Goal: Information Seeking & Learning: Learn about a topic

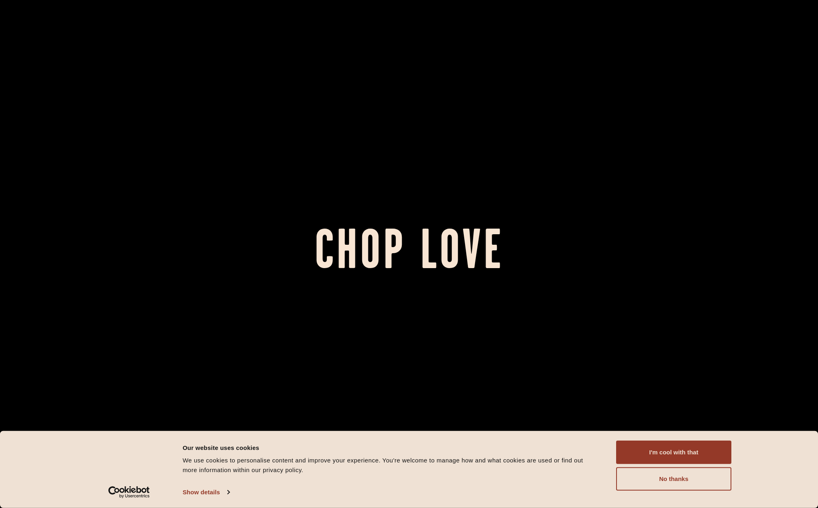
click at [450, 258] on h1 "Chop Love" at bounding box center [409, 254] width 818 height 44
click at [681, 447] on button "I'm cool with that" at bounding box center [673, 451] width 115 height 23
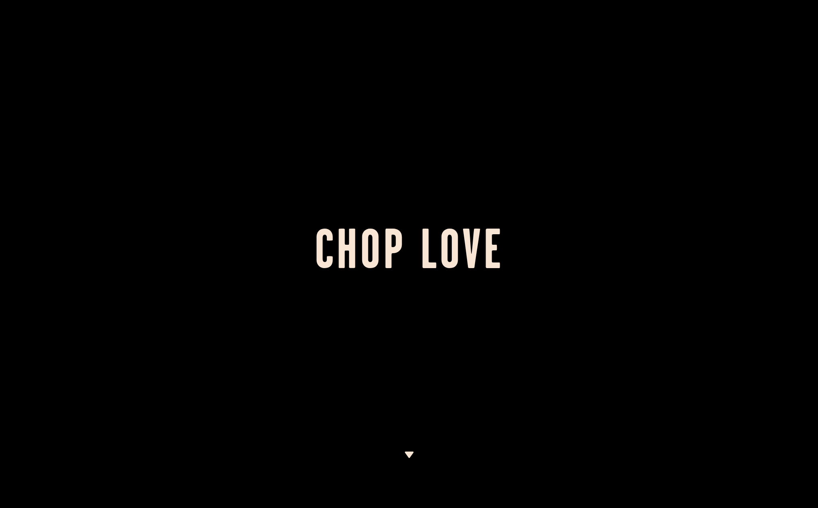
click at [371, 266] on h1 "Chop Love" at bounding box center [409, 254] width 818 height 44
click at [406, 457] on img at bounding box center [409, 454] width 10 height 6
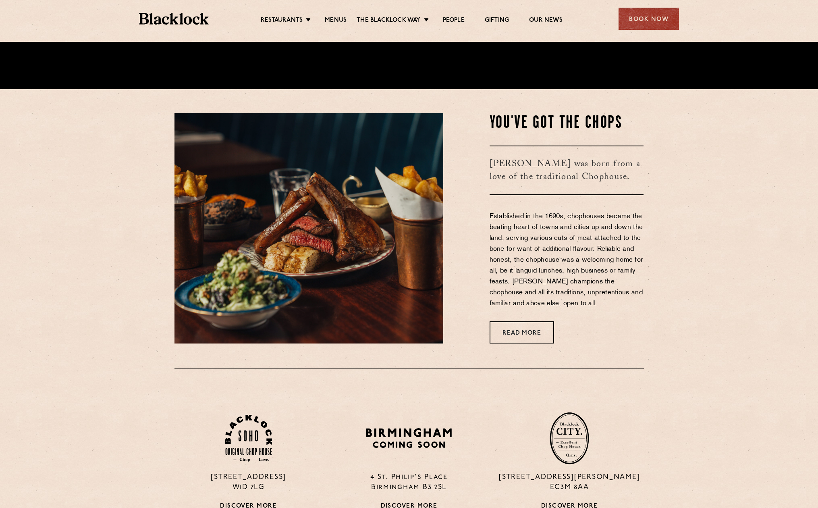
scroll to position [466, 0]
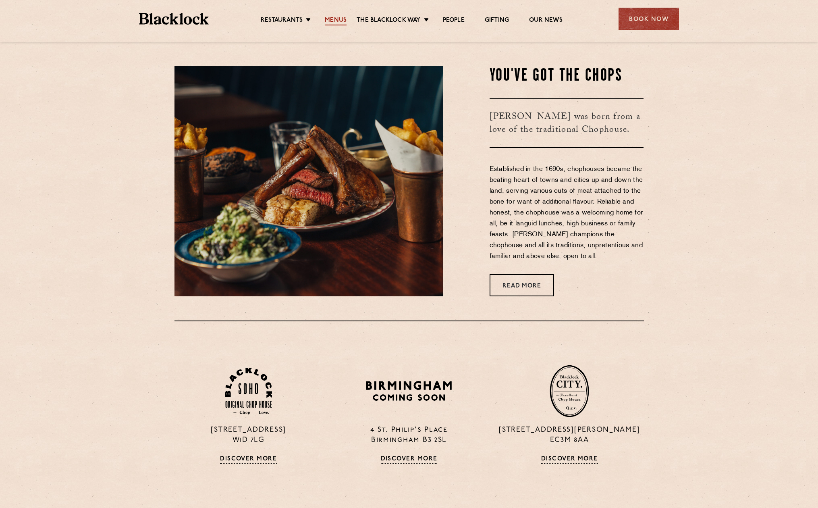
click at [328, 17] on link "Menus" at bounding box center [336, 21] width 22 height 9
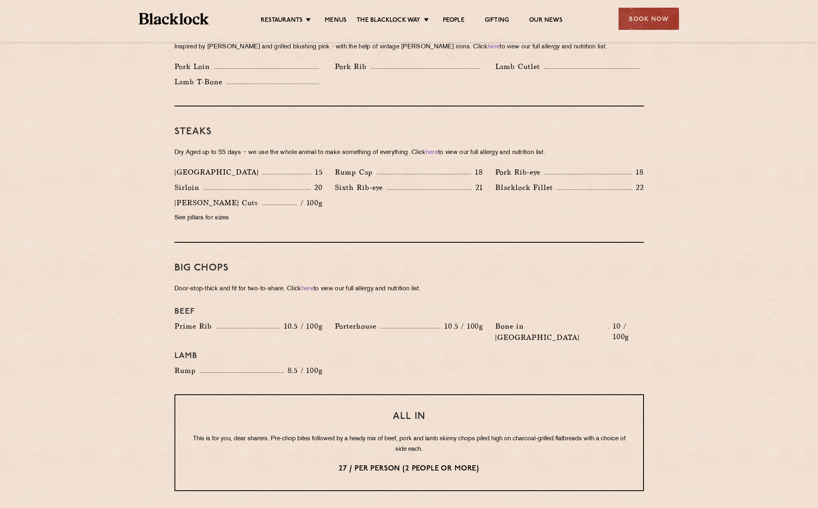
scroll to position [692, 0]
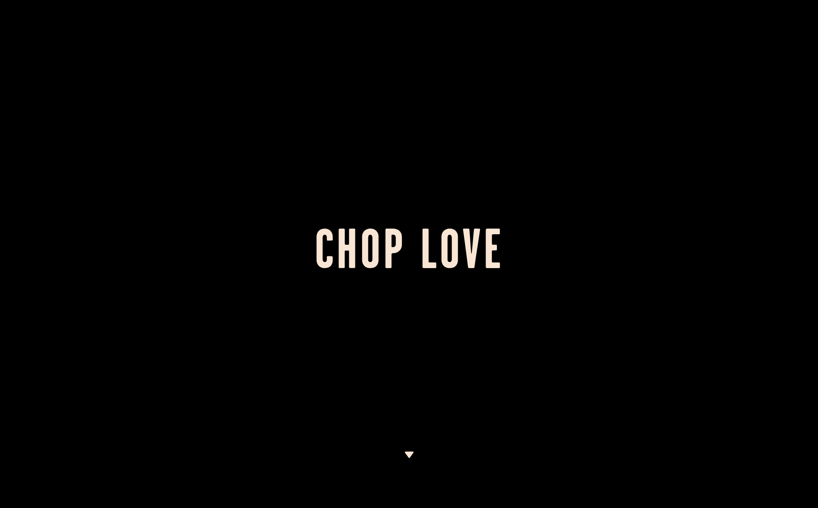
click at [409, 458] on div at bounding box center [409, 479] width 10 height 56
click at [411, 453] on img at bounding box center [409, 454] width 10 height 6
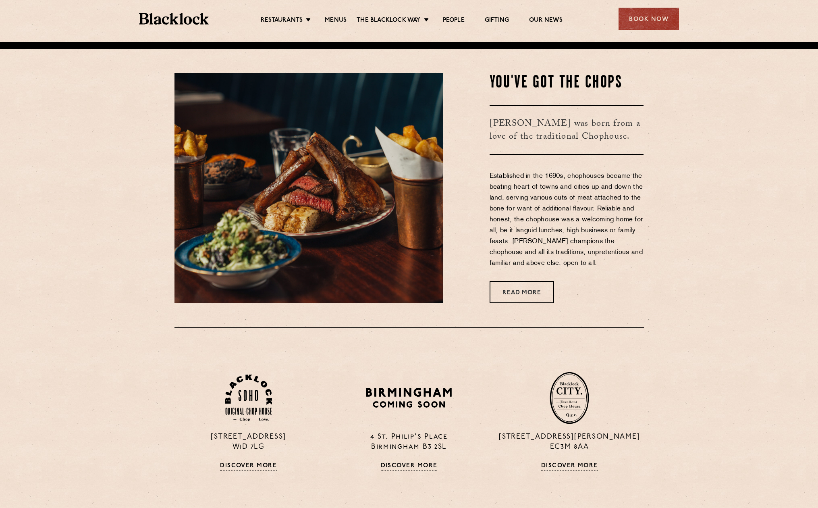
scroll to position [466, 0]
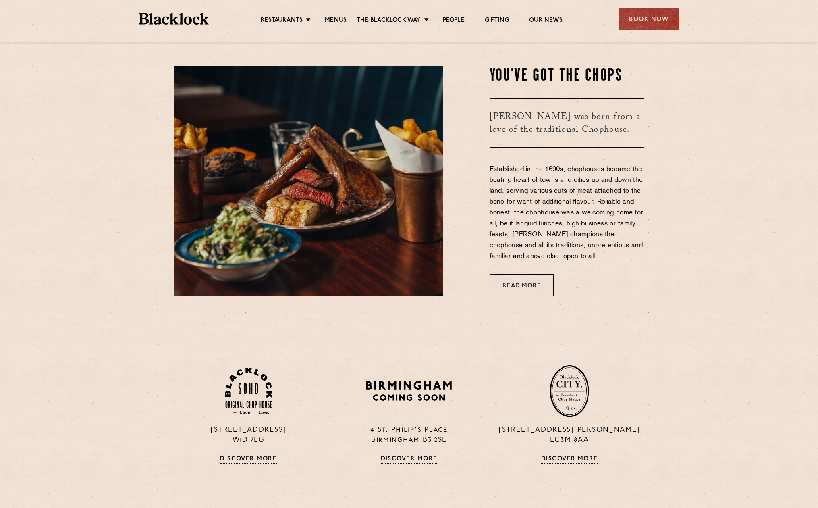
click at [488, 5] on div "Restaurants Soho City Shoreditch Covent Garden Canary Wharf Manchester Birmingh…" at bounding box center [409, 18] width 564 height 36
click at [487, 15] on ul "Restaurants Soho City Shoreditch Covent Garden Canary Wharf Manchester Birmingh…" at bounding box center [412, 18] width 406 height 13
click at [488, 18] on link "Gifting" at bounding box center [497, 21] width 24 height 9
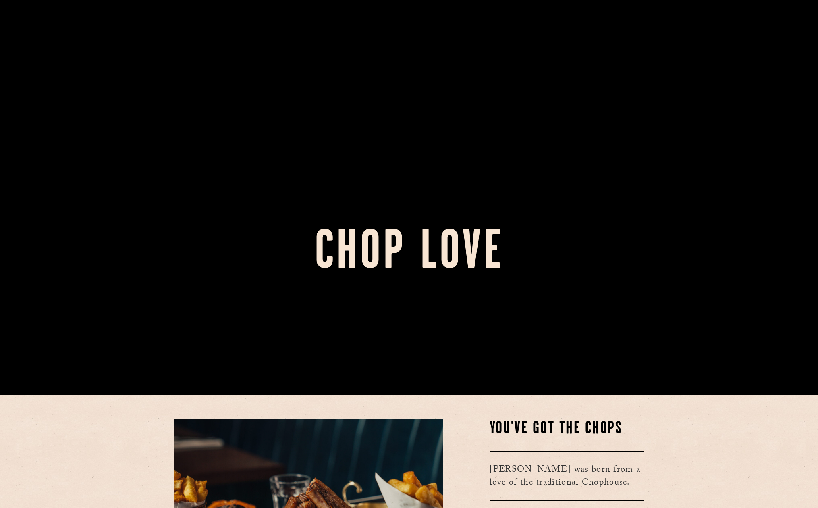
scroll to position [0, 0]
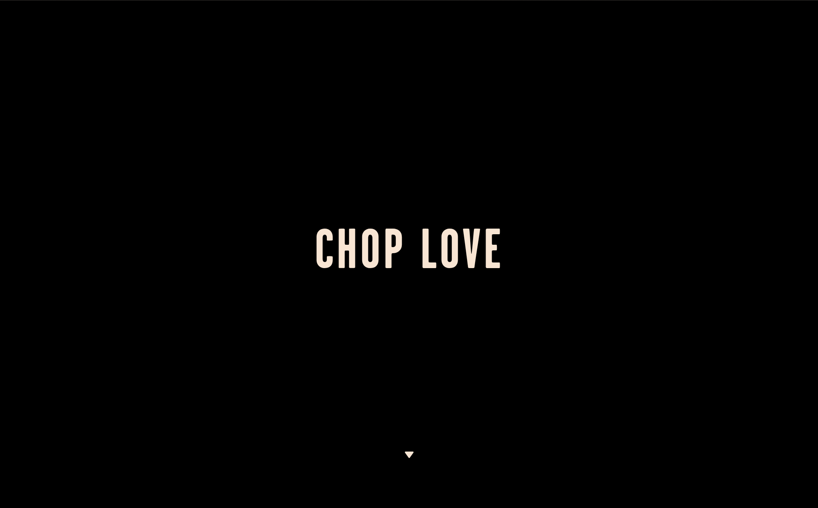
click at [409, 457] on img at bounding box center [409, 454] width 10 height 6
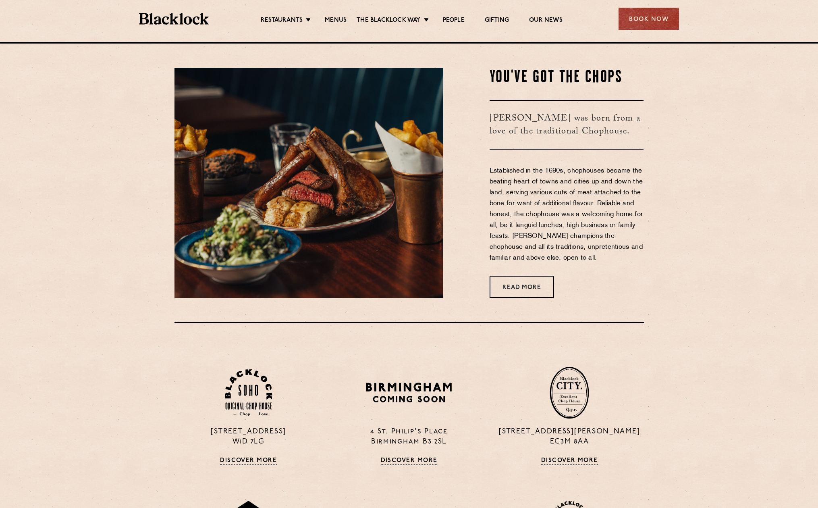
scroll to position [466, 0]
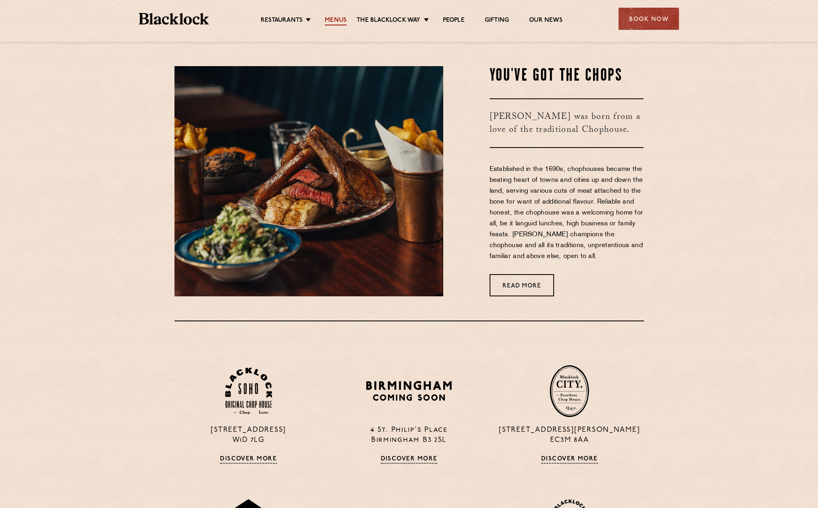
click at [339, 17] on link "Menus" at bounding box center [336, 21] width 22 height 9
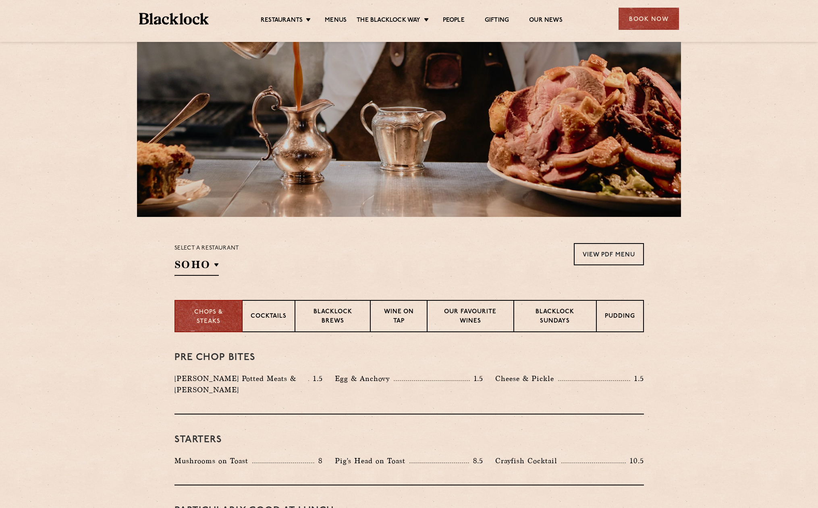
scroll to position [77, 0]
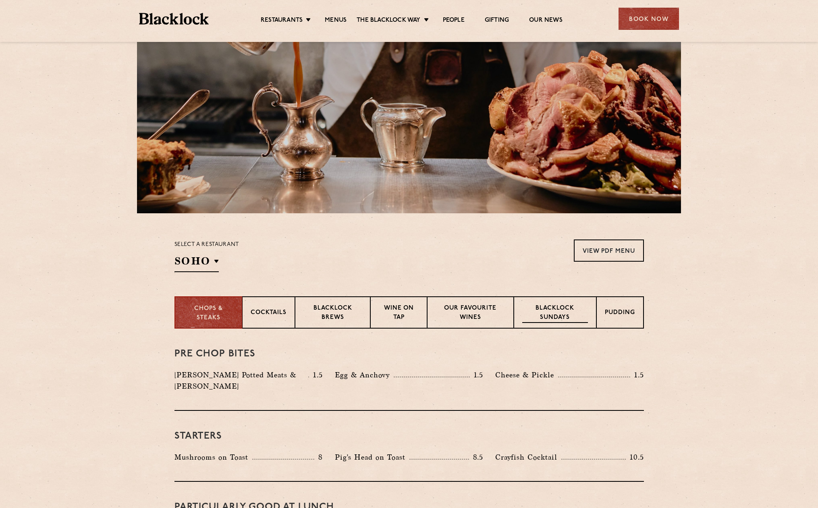
click at [564, 313] on p "Blacklock Sundays" at bounding box center [554, 313] width 65 height 19
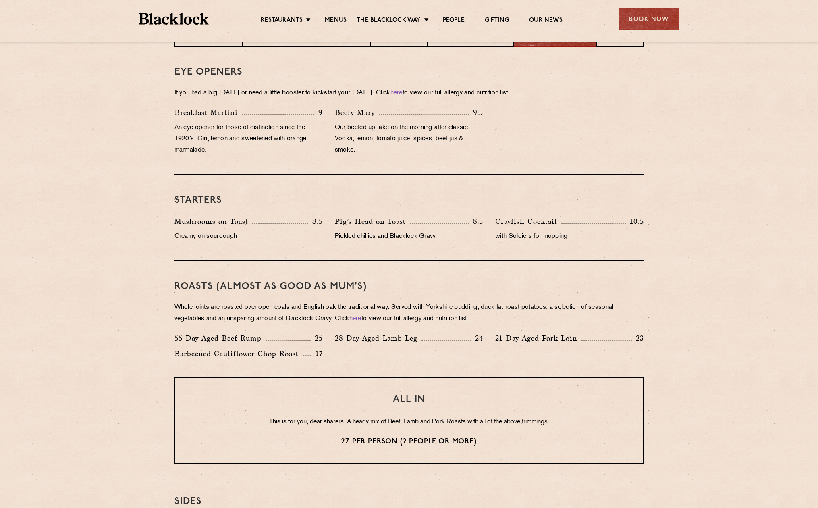
scroll to position [0, 0]
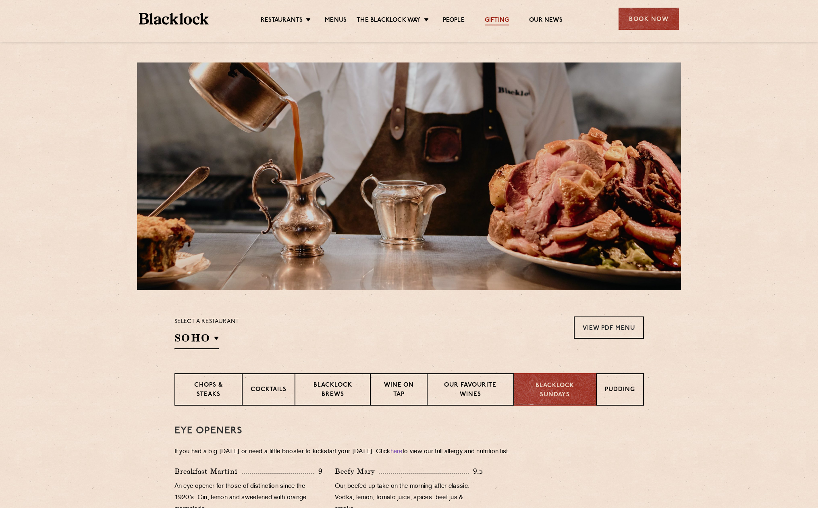
click at [492, 19] on link "Gifting" at bounding box center [497, 21] width 24 height 9
